Goal: Task Accomplishment & Management: Use online tool/utility

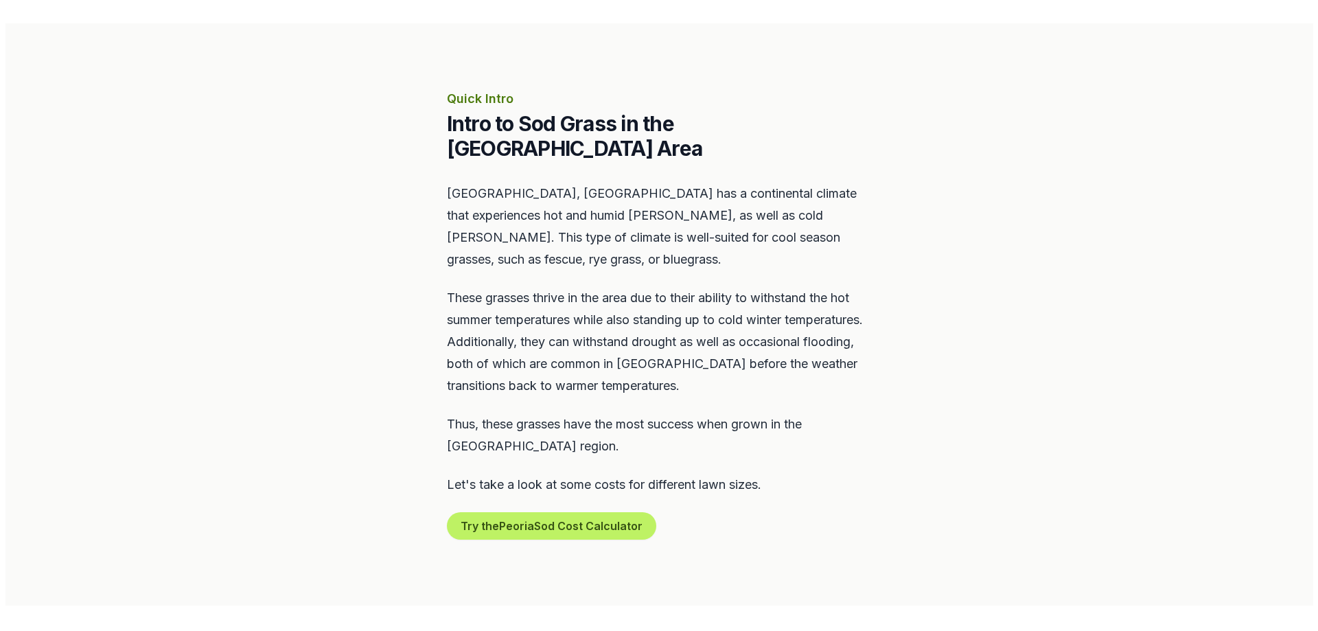
scroll to position [549, 0]
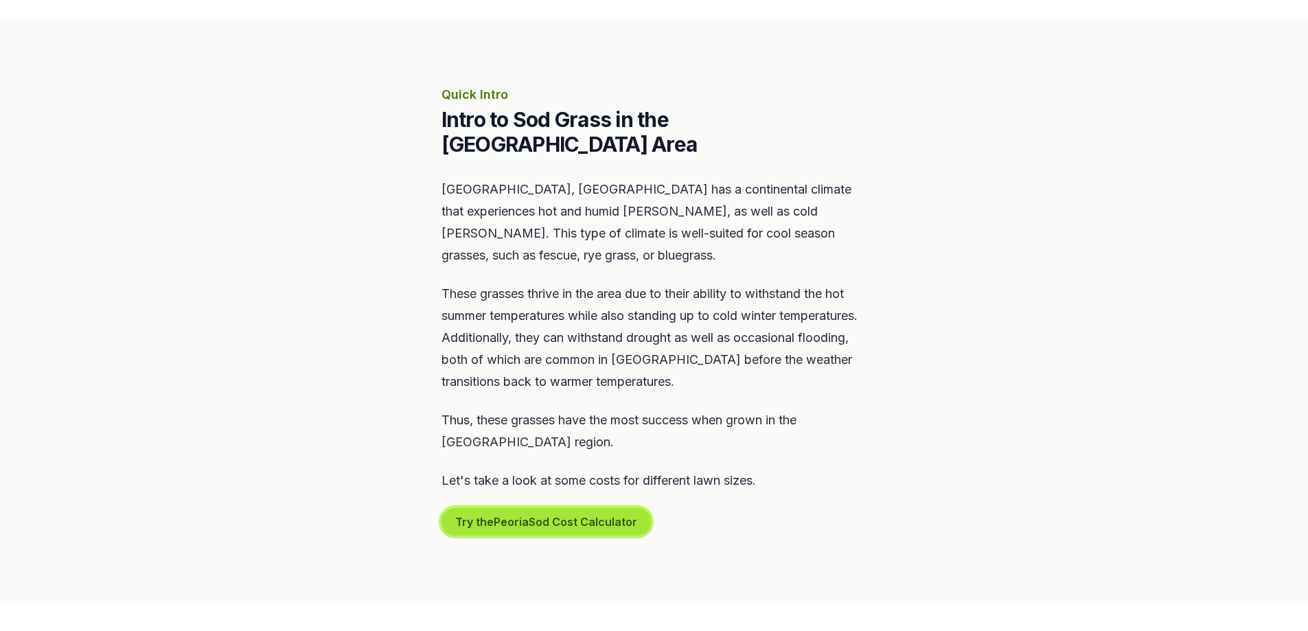
click at [520, 508] on button "Try the Peoria Sod Cost Calculator" at bounding box center [545, 521] width 209 height 27
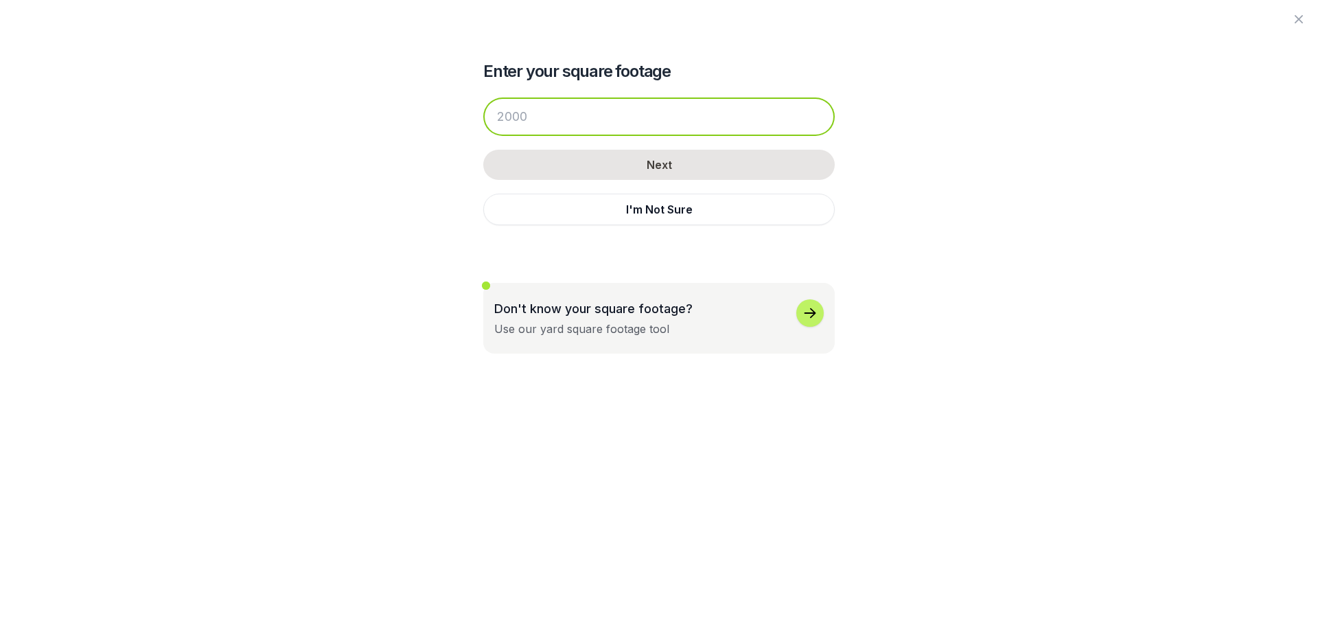
click at [546, 115] on input "number" at bounding box center [658, 116] width 351 height 38
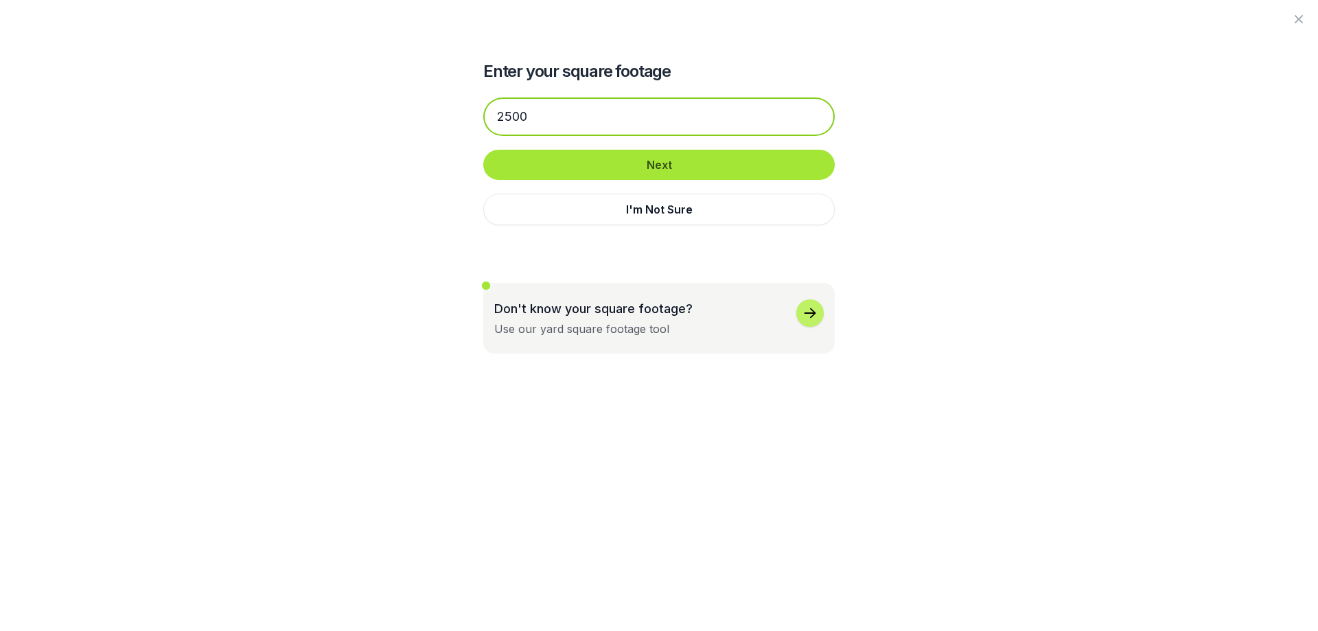
type input "2500"
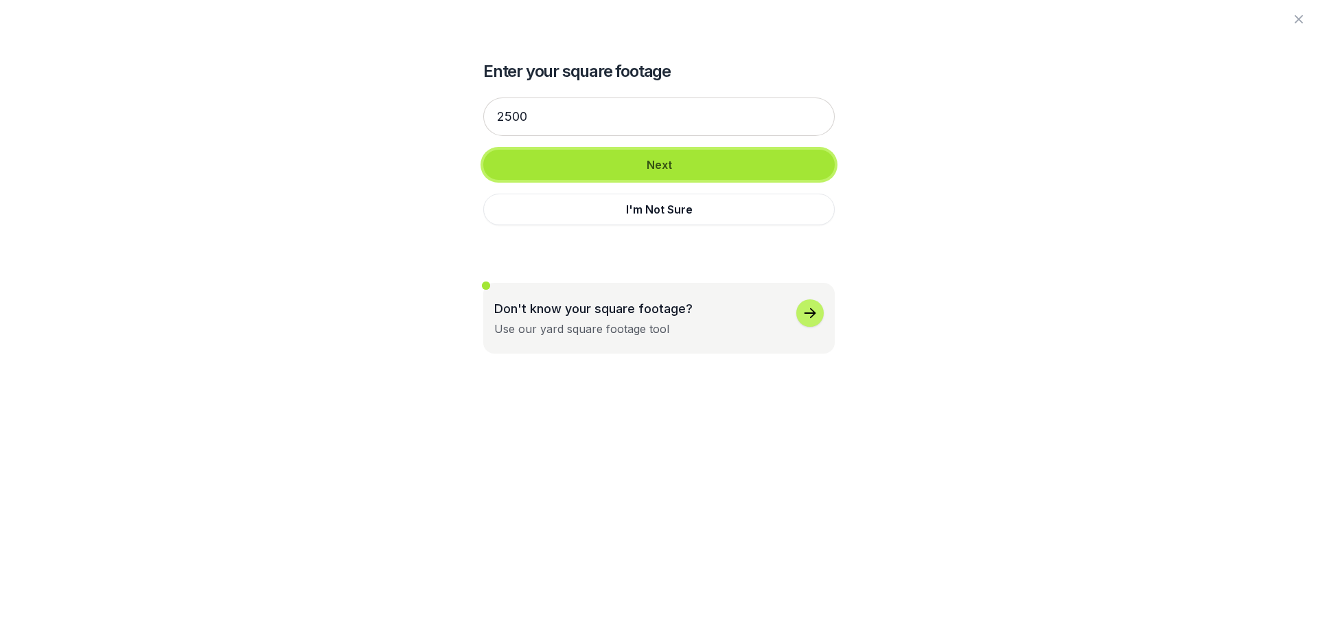
click at [661, 166] on button "Next" at bounding box center [658, 165] width 351 height 30
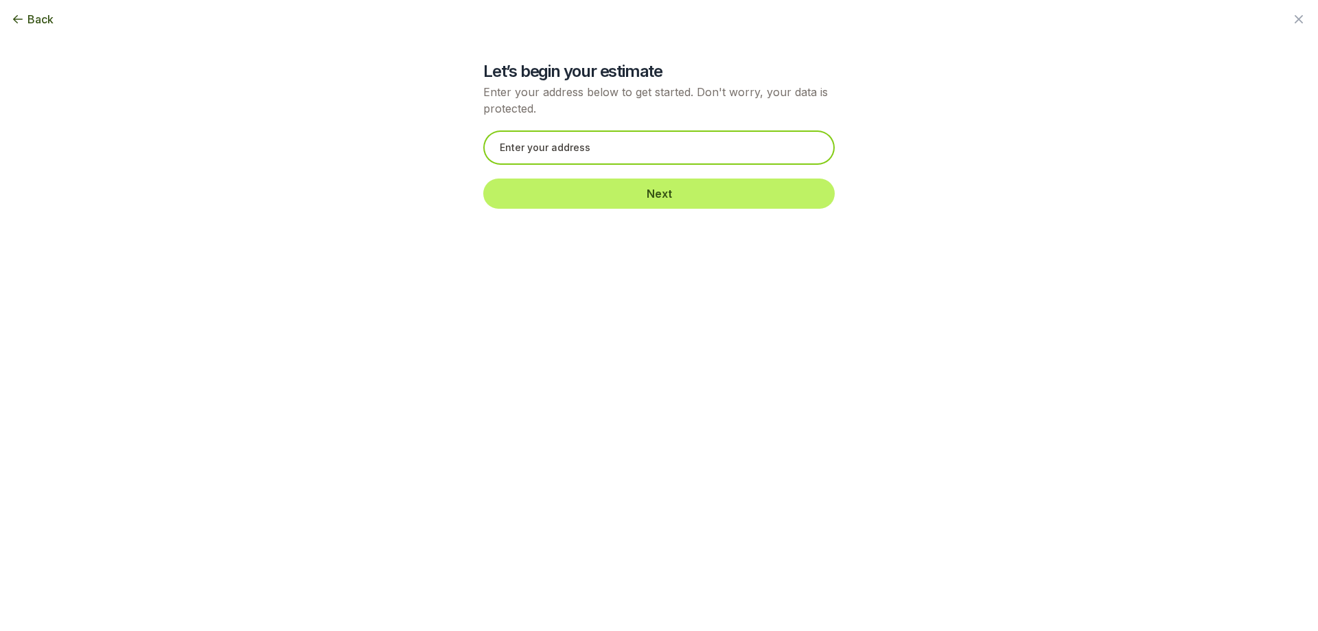
click at [567, 150] on input "text" at bounding box center [658, 147] width 351 height 34
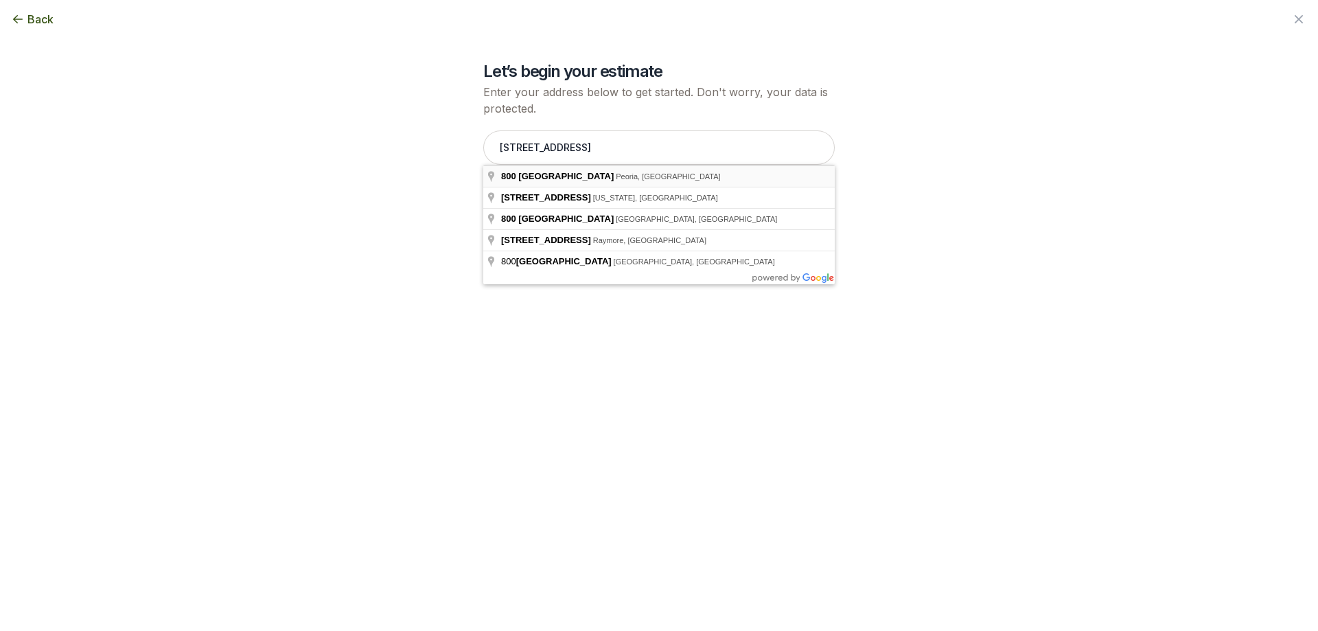
type input "[STREET_ADDRESS]"
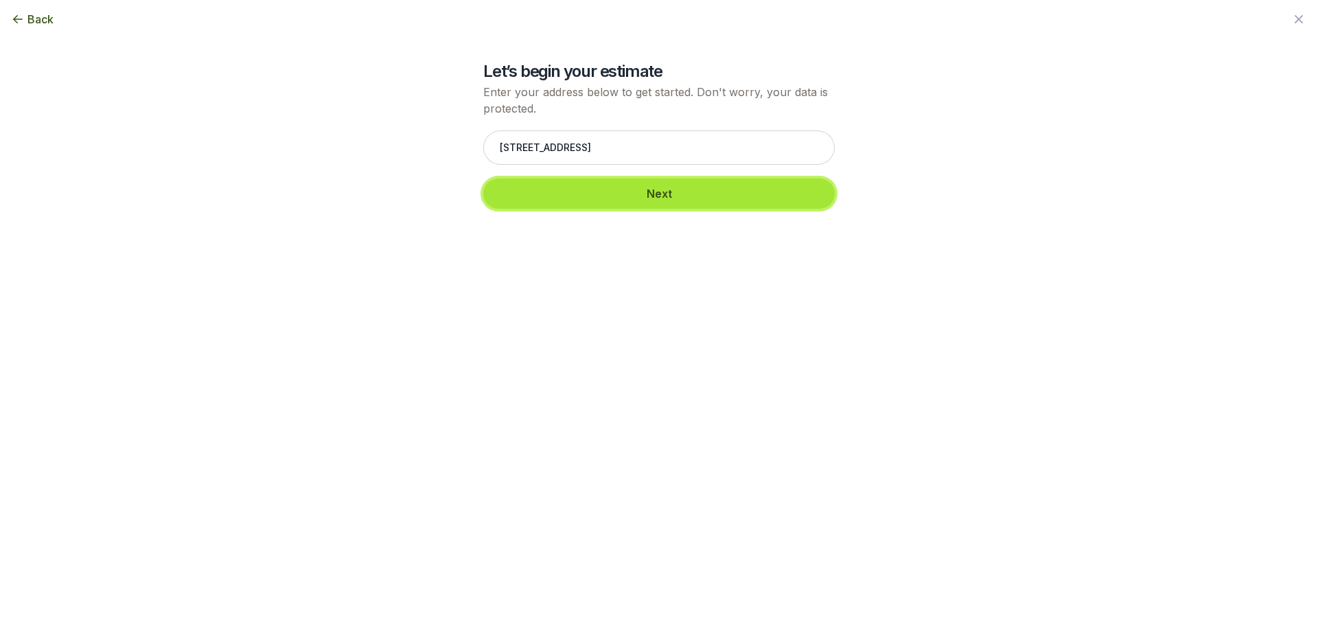
click at [662, 200] on button "Next" at bounding box center [658, 193] width 351 height 30
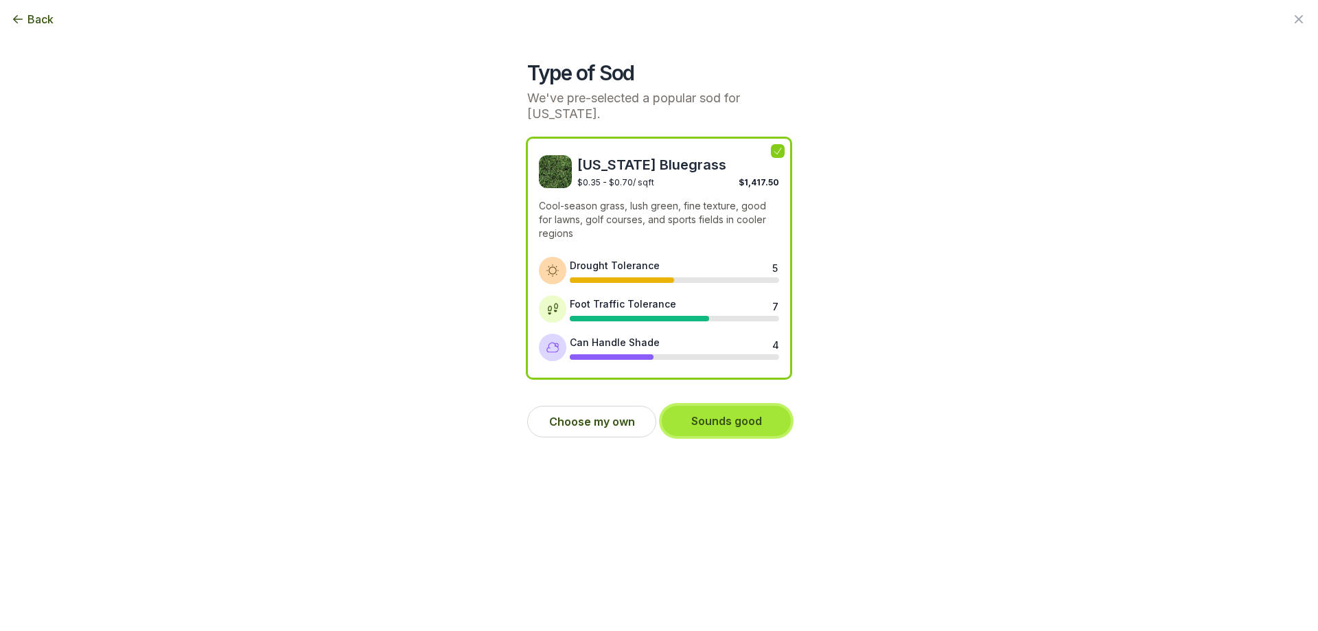
click at [719, 410] on button "Sounds good" at bounding box center [726, 421] width 129 height 30
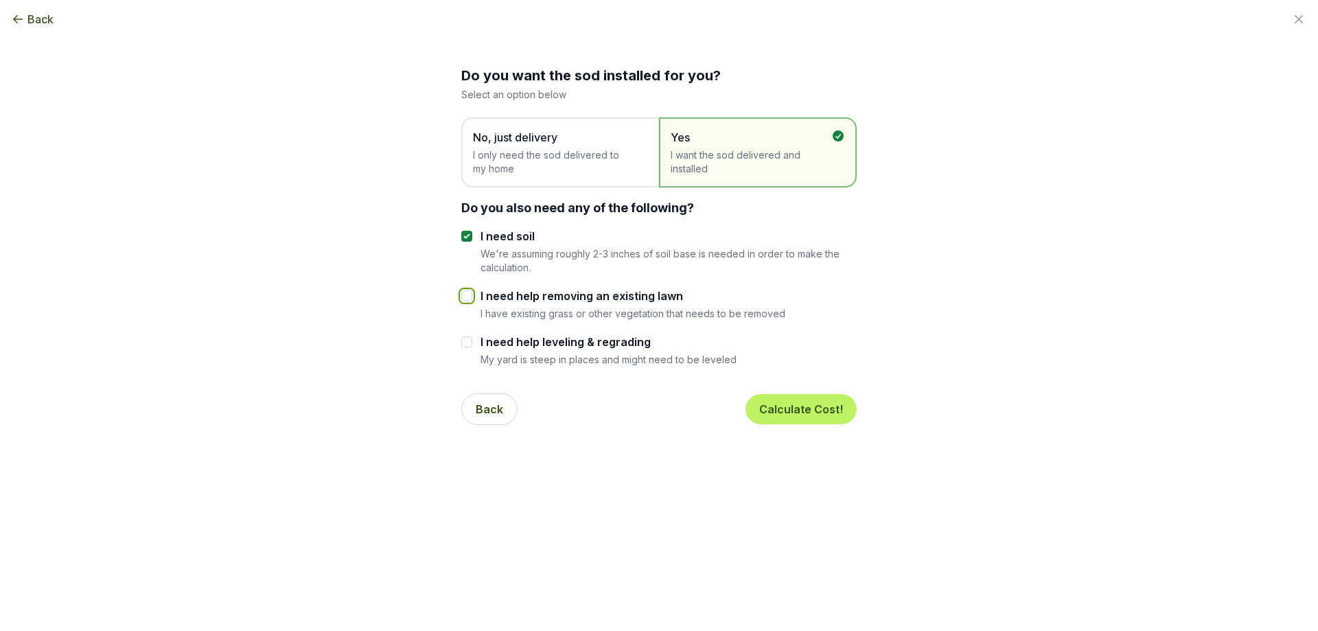
click at [468, 295] on input "I need help removing an existing lawn" at bounding box center [466, 295] width 11 height 11
checkbox input "true"
click at [462, 235] on input "I need soil" at bounding box center [466, 236] width 11 height 11
checkbox input "false"
click at [786, 408] on button "Calculate Cost!" at bounding box center [801, 409] width 111 height 30
